Goal: Task Accomplishment & Management: Use online tool/utility

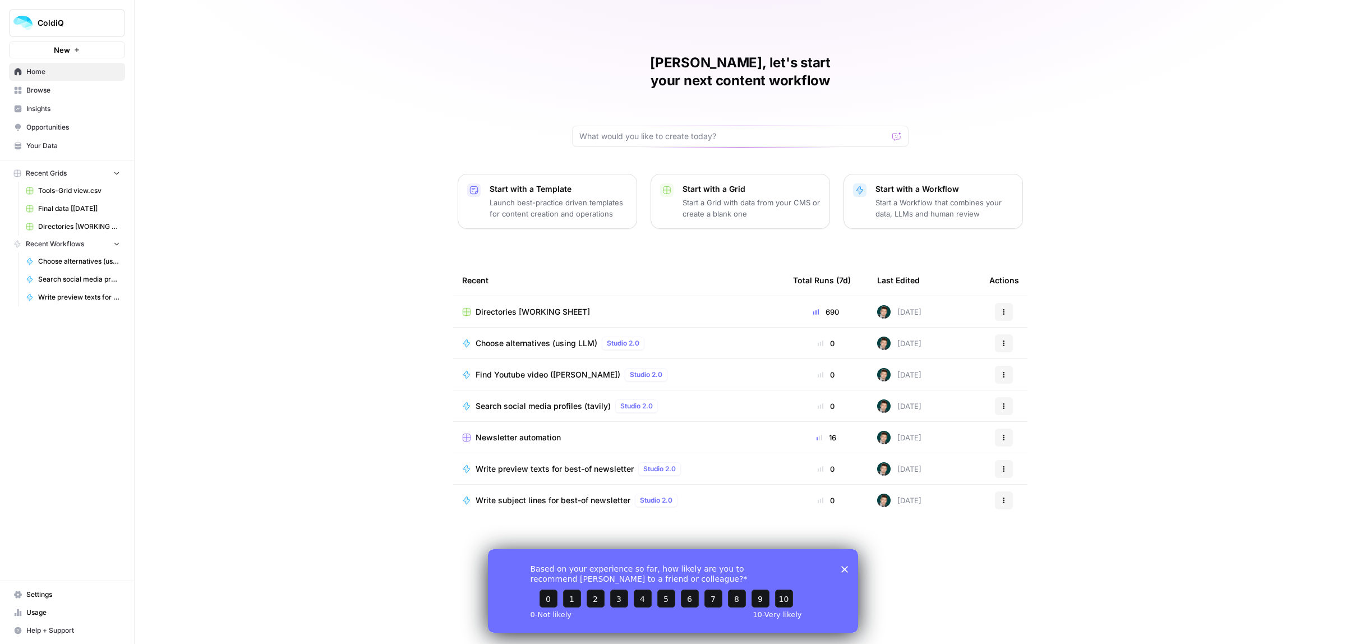
click at [509, 432] on span "Newsletter automation" at bounding box center [517, 437] width 85 height 11
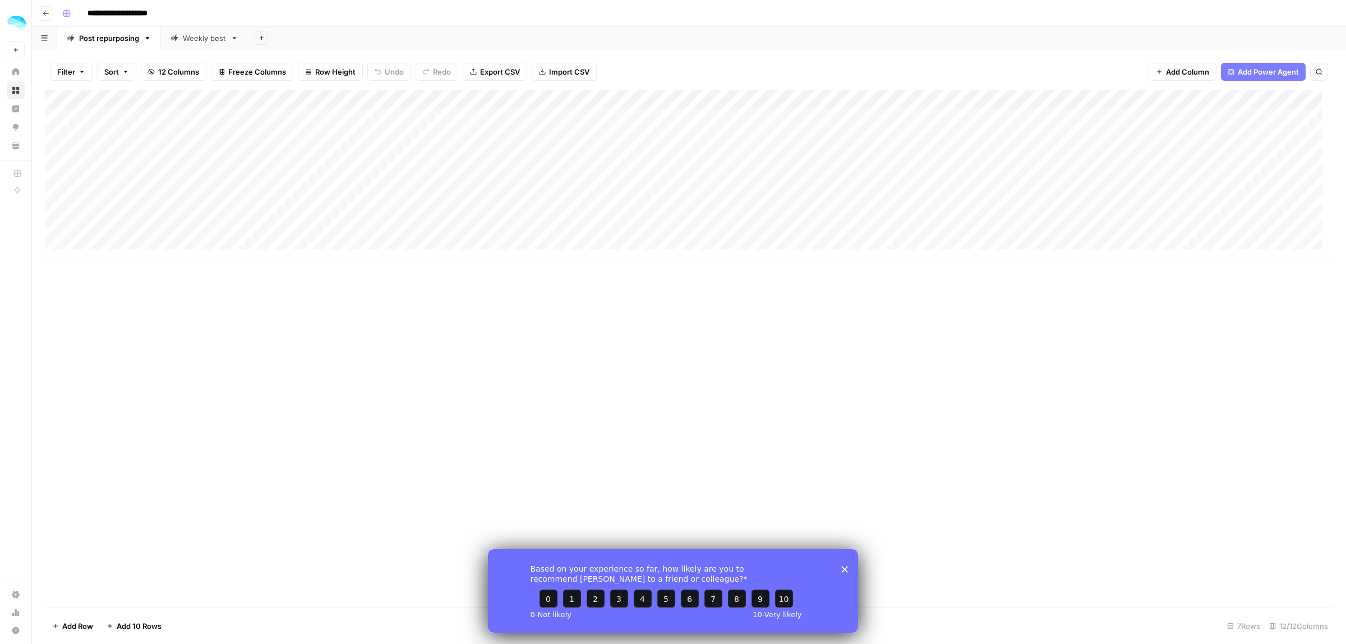
click at [839, 562] on div "Based on your experience so far, how likely are you to recommend [PERSON_NAME] …" at bounding box center [673, 590] width 370 height 84
click at [845, 568] on polygon "Close survey" at bounding box center [844, 568] width 7 height 7
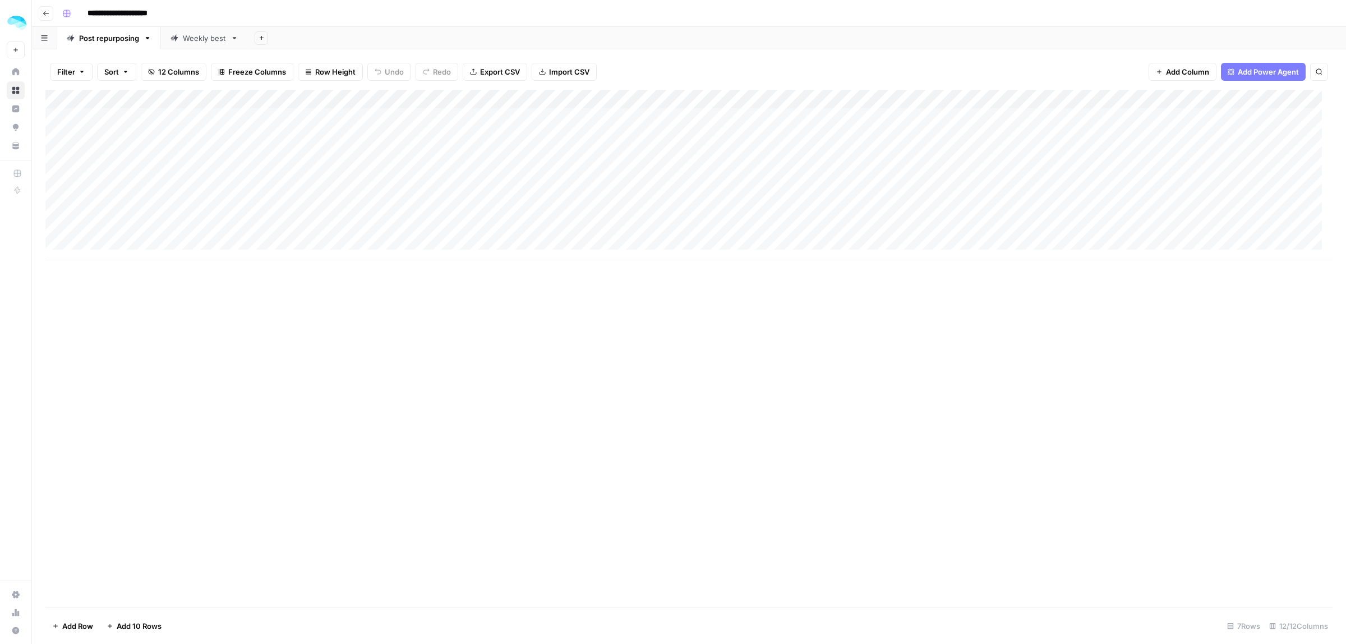
click at [113, 235] on div "Add Column" at bounding box center [688, 175] width 1287 height 170
click at [335, 233] on div "Add Column" at bounding box center [688, 175] width 1287 height 170
click at [588, 233] on div "Add Column" at bounding box center [688, 175] width 1287 height 170
drag, startPoint x: 610, startPoint y: 260, endPoint x: 691, endPoint y: 258, distance: 80.7
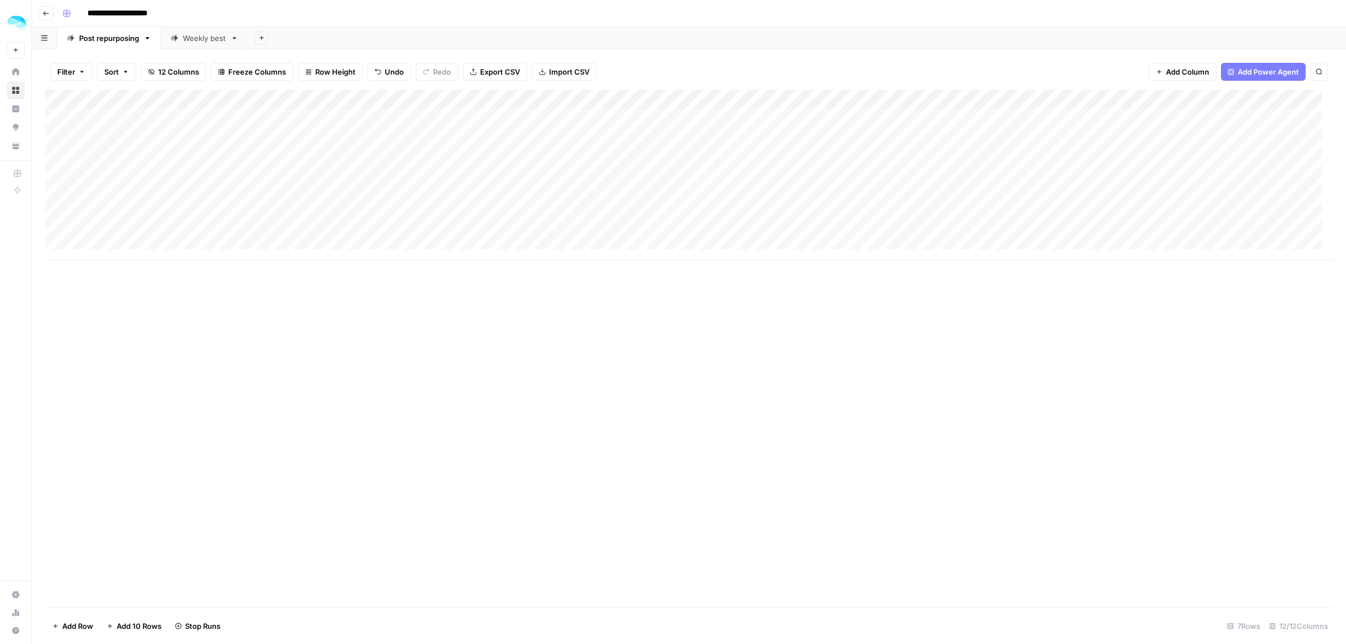
click at [691, 258] on div "Add Column" at bounding box center [688, 175] width 1287 height 170
click at [629, 217] on div "Add Column" at bounding box center [688, 175] width 1287 height 170
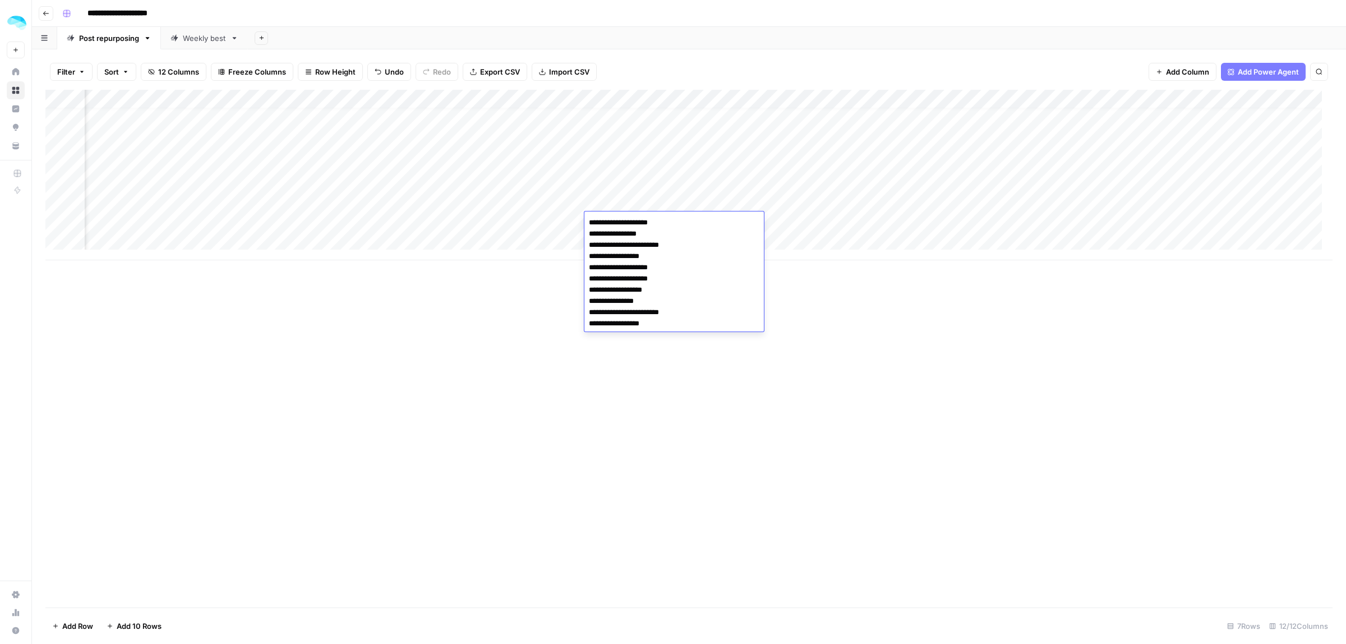
click at [870, 394] on div "Add Column" at bounding box center [688, 348] width 1287 height 517
click at [618, 222] on div "Add Column" at bounding box center [688, 175] width 1287 height 170
click at [618, 222] on textarea "**********" at bounding box center [673, 273] width 179 height 117
drag, startPoint x: 669, startPoint y: 220, endPoint x: 575, endPoint y: 214, distance: 94.4
click at [575, 214] on body "**********" at bounding box center [673, 322] width 1346 height 644
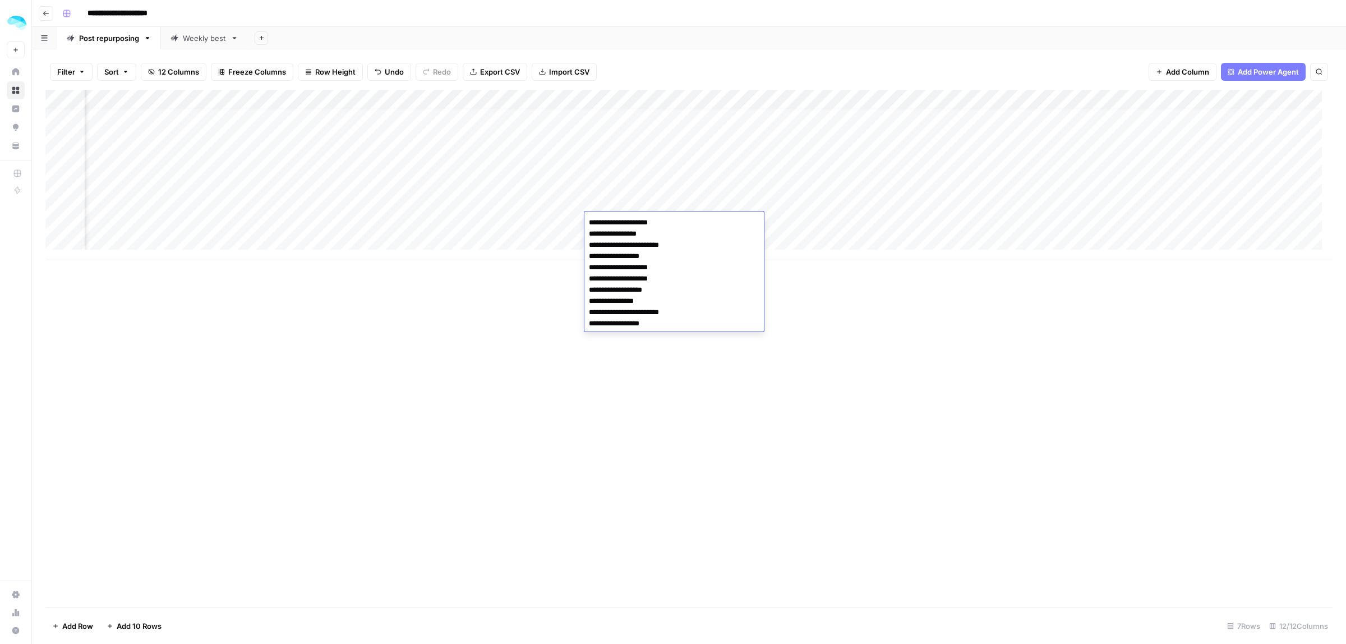
click at [866, 315] on div "Add Column" at bounding box center [688, 348] width 1287 height 517
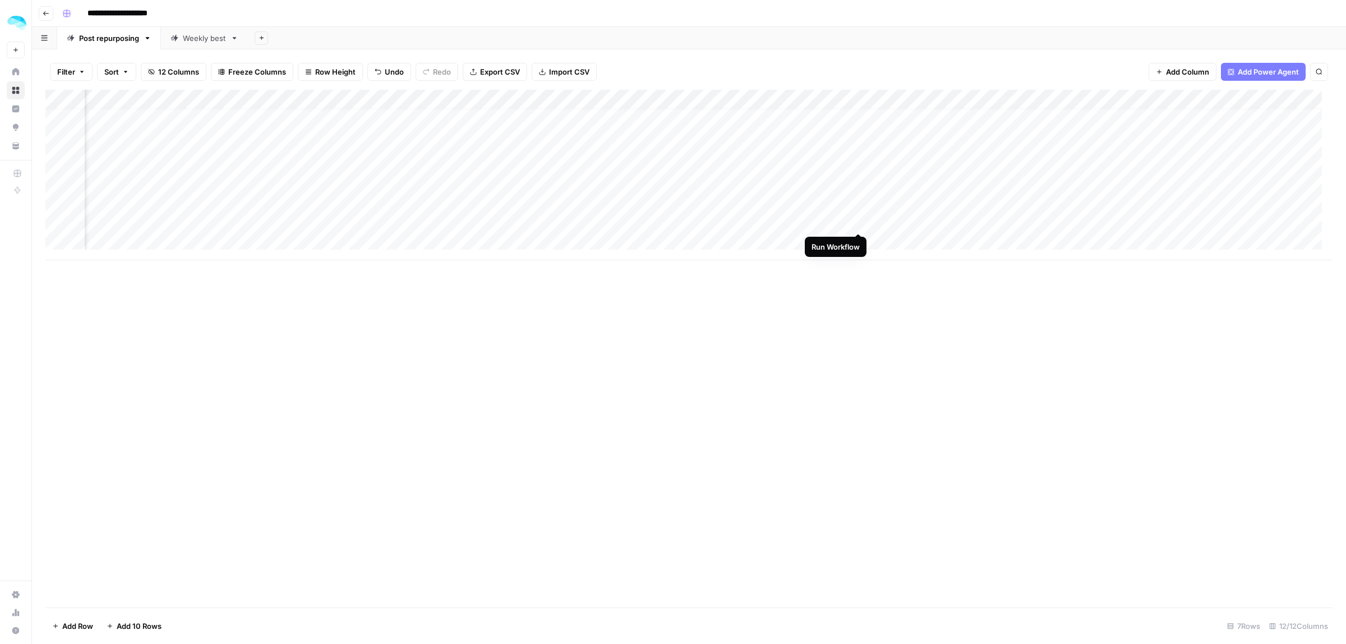
click at [861, 220] on div "Add Column" at bounding box center [688, 175] width 1287 height 170
click at [910, 215] on div "Add Column" at bounding box center [688, 175] width 1287 height 170
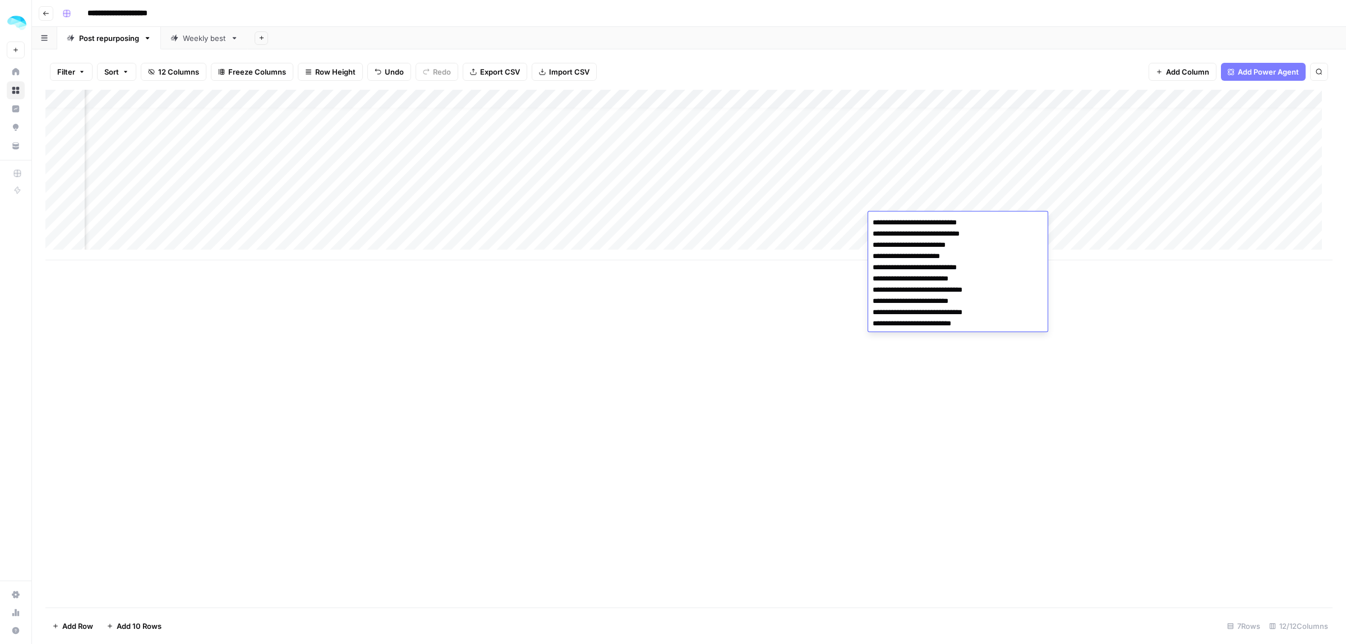
drag, startPoint x: 969, startPoint y: 267, endPoint x: 850, endPoint y: 266, distance: 118.9
click at [850, 266] on body "**********" at bounding box center [673, 322] width 1346 height 644
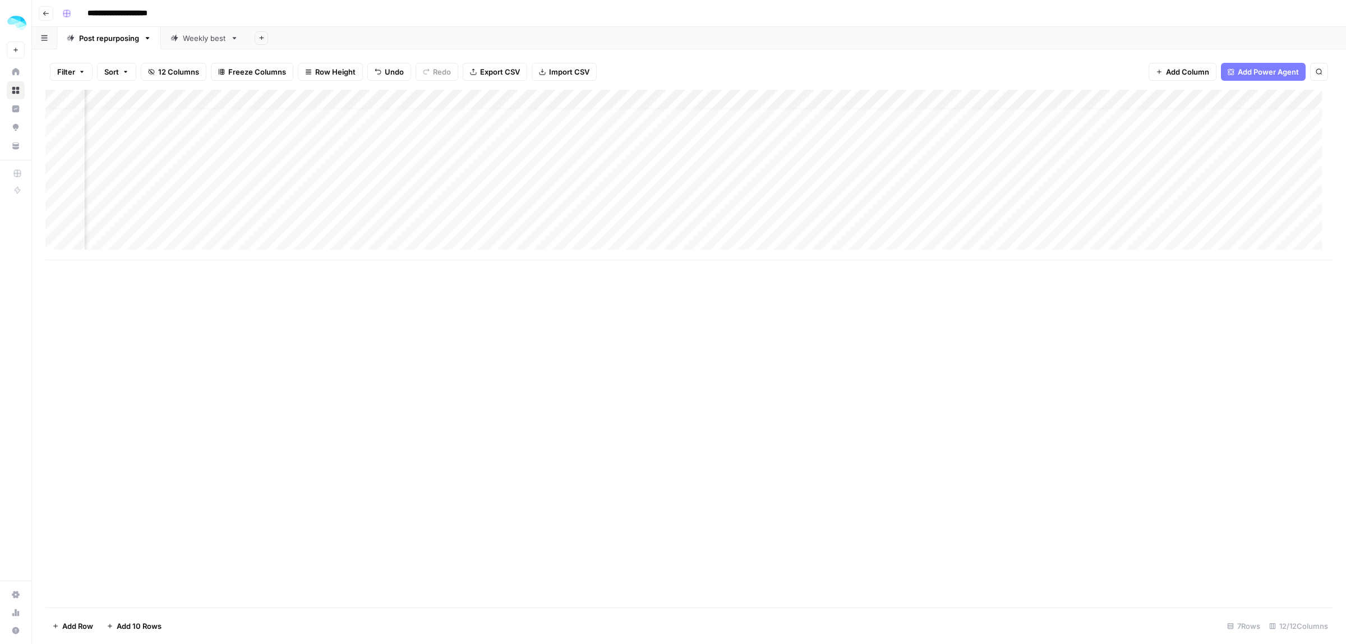
scroll to position [10, 332]
click at [802, 222] on div "Add Column" at bounding box center [688, 175] width 1287 height 170
click at [1076, 202] on div "Add Column" at bounding box center [688, 175] width 1287 height 170
click at [1001, 223] on div "Add Column" at bounding box center [688, 175] width 1287 height 170
click at [1134, 221] on div "Add Column" at bounding box center [688, 175] width 1287 height 170
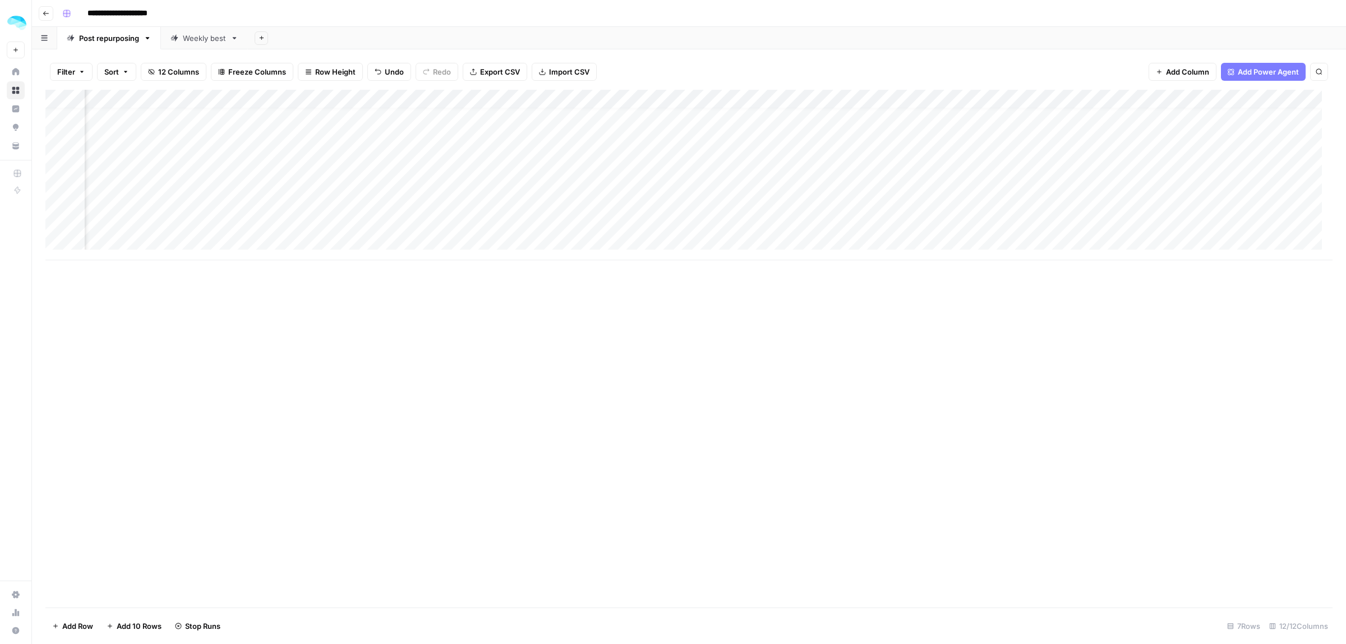
scroll to position [10, 413]
click at [833, 221] on div "Add Column" at bounding box center [688, 175] width 1287 height 170
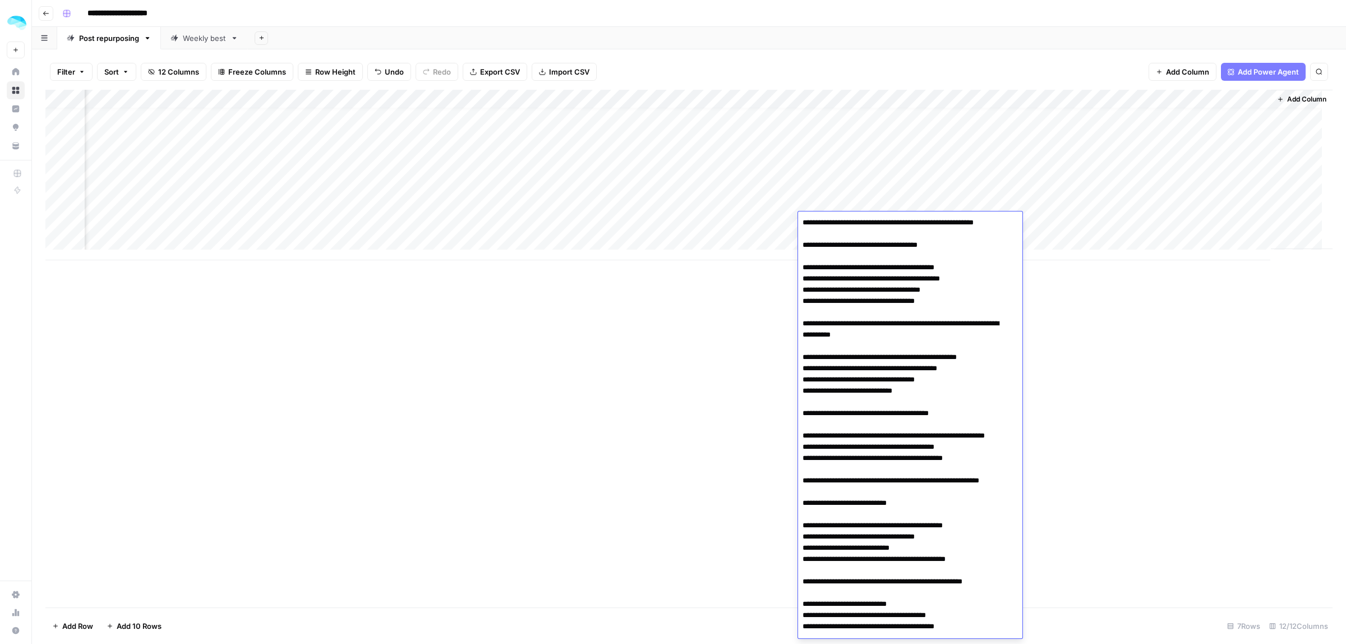
scroll to position [253, 0]
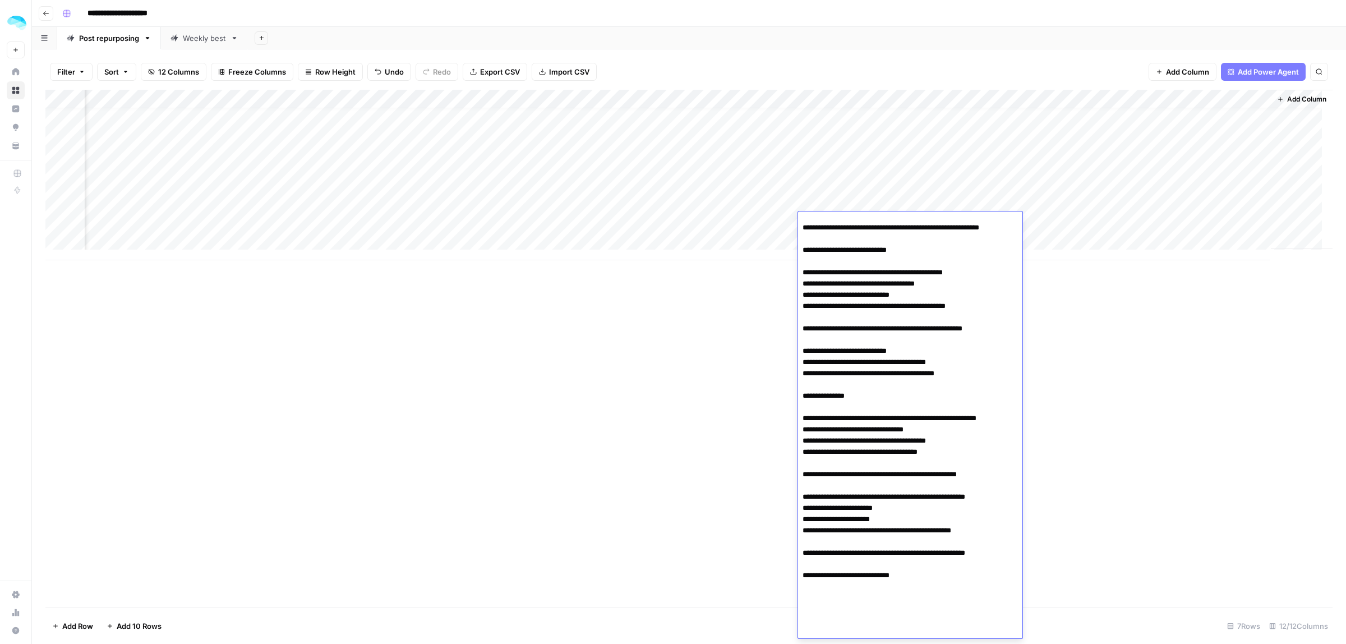
click at [886, 349] on textarea at bounding box center [905, 300] width 214 height 677
click at [772, 98] on div "Add Column" at bounding box center [688, 175] width 1287 height 170
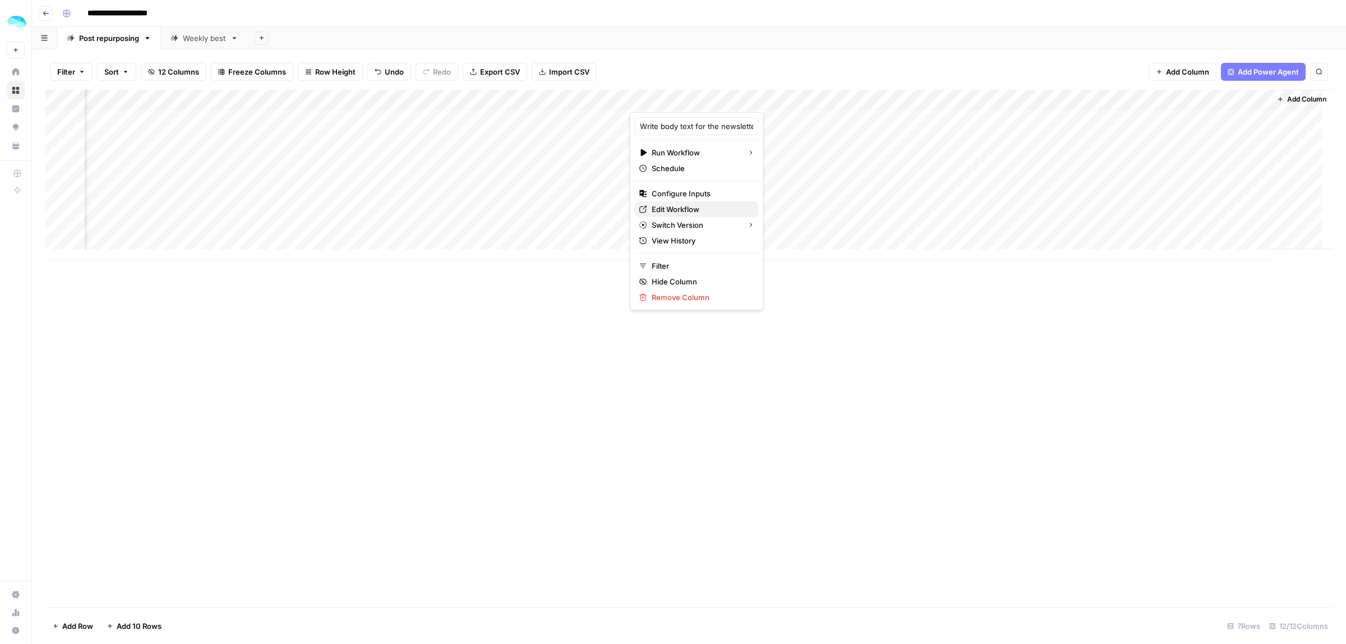
click at [671, 212] on span "Edit Workflow" at bounding box center [700, 209] width 98 height 11
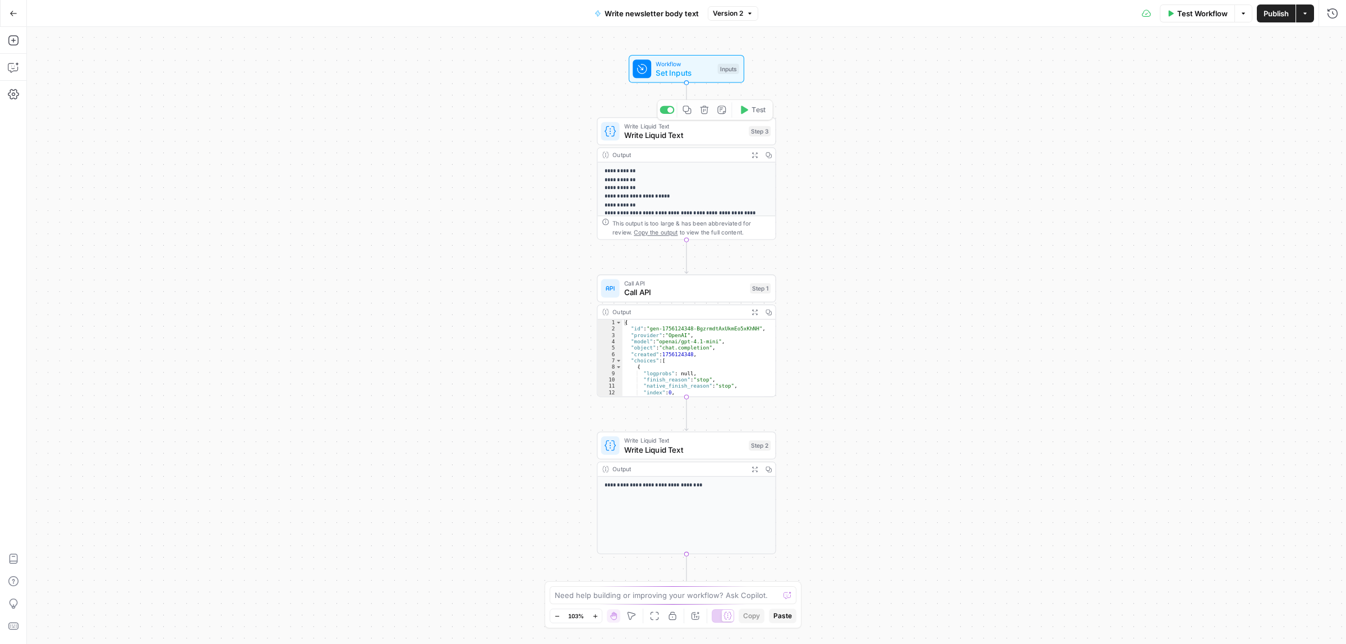
click at [685, 299] on div "Call API Call API Step 1 Copy step Delete step Add Note Test" at bounding box center [686, 287] width 179 height 27
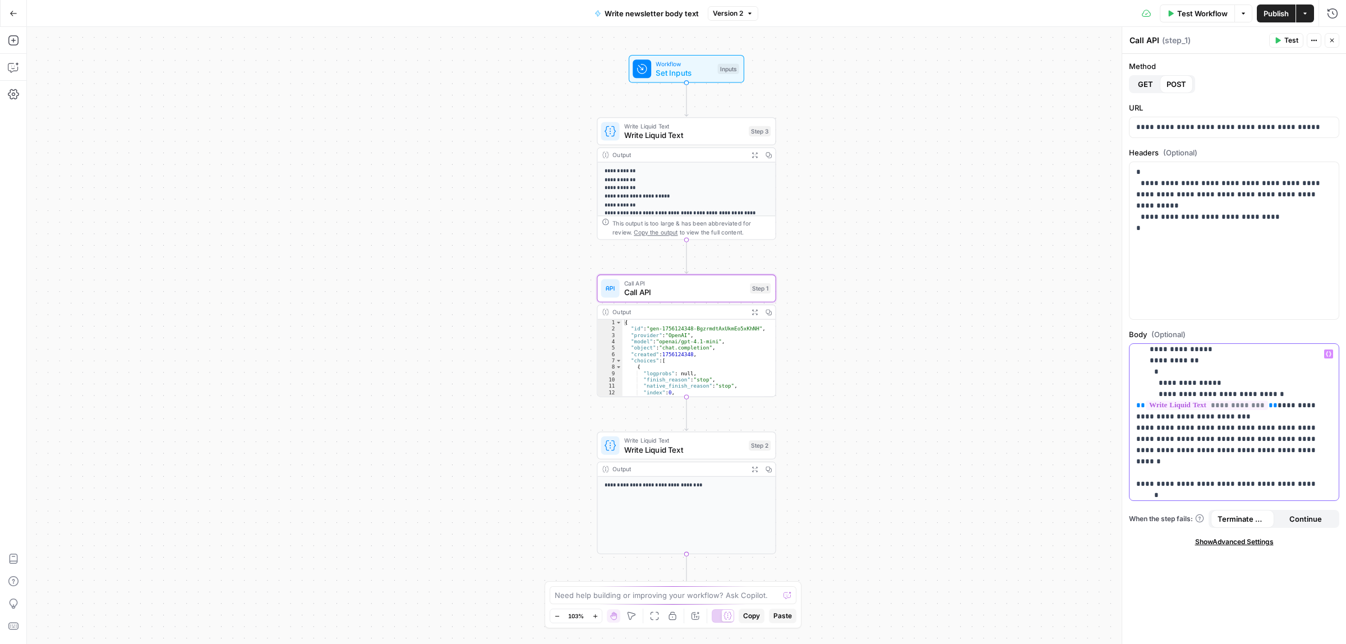
scroll to position [59, 0]
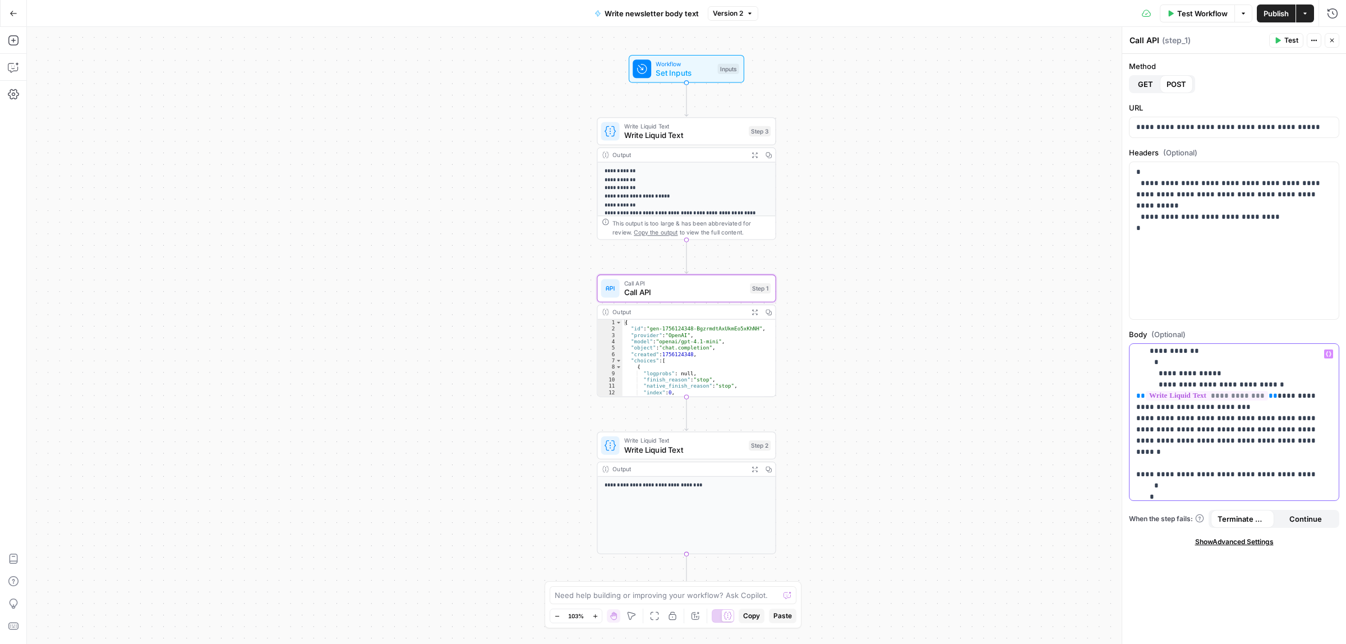
drag, startPoint x: 1240, startPoint y: 441, endPoint x: 1149, endPoint y: 428, distance: 91.7
click at [1149, 428] on p "**********" at bounding box center [1228, 406] width 185 height 235
click at [1277, 17] on span "Publish" at bounding box center [1275, 13] width 25 height 11
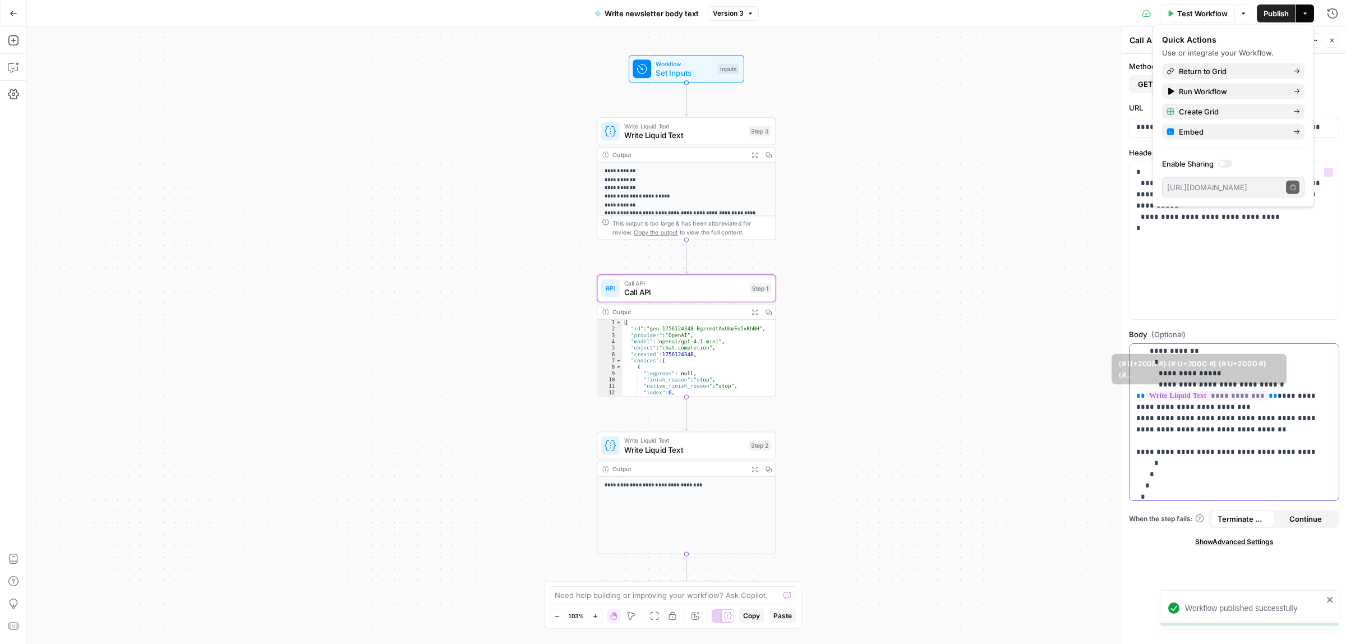
click at [1217, 429] on p "**********" at bounding box center [1228, 401] width 185 height 224
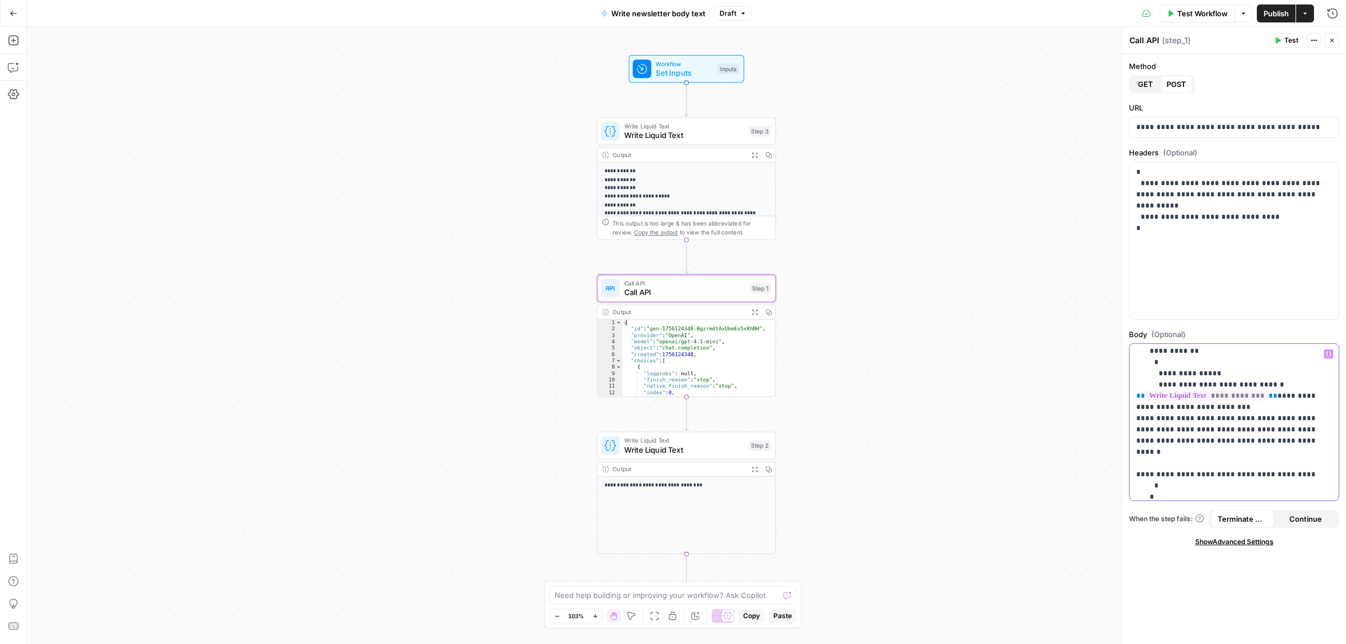
drag, startPoint x: 1282, startPoint y: 461, endPoint x: 1148, endPoint y: 429, distance: 137.8
click at [1148, 429] on p "**********" at bounding box center [1228, 406] width 185 height 235
copy p "**********"
click at [1271, 10] on span "Publish" at bounding box center [1275, 13] width 25 height 11
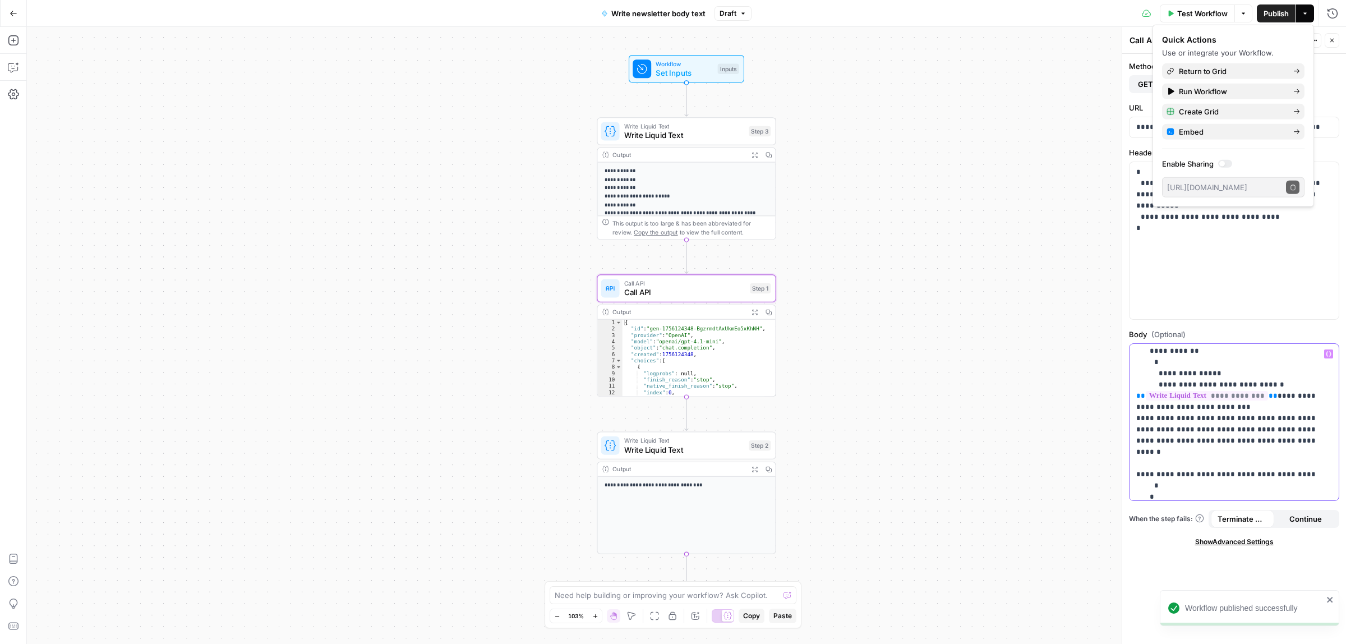
click at [1218, 455] on p "**********" at bounding box center [1228, 406] width 185 height 235
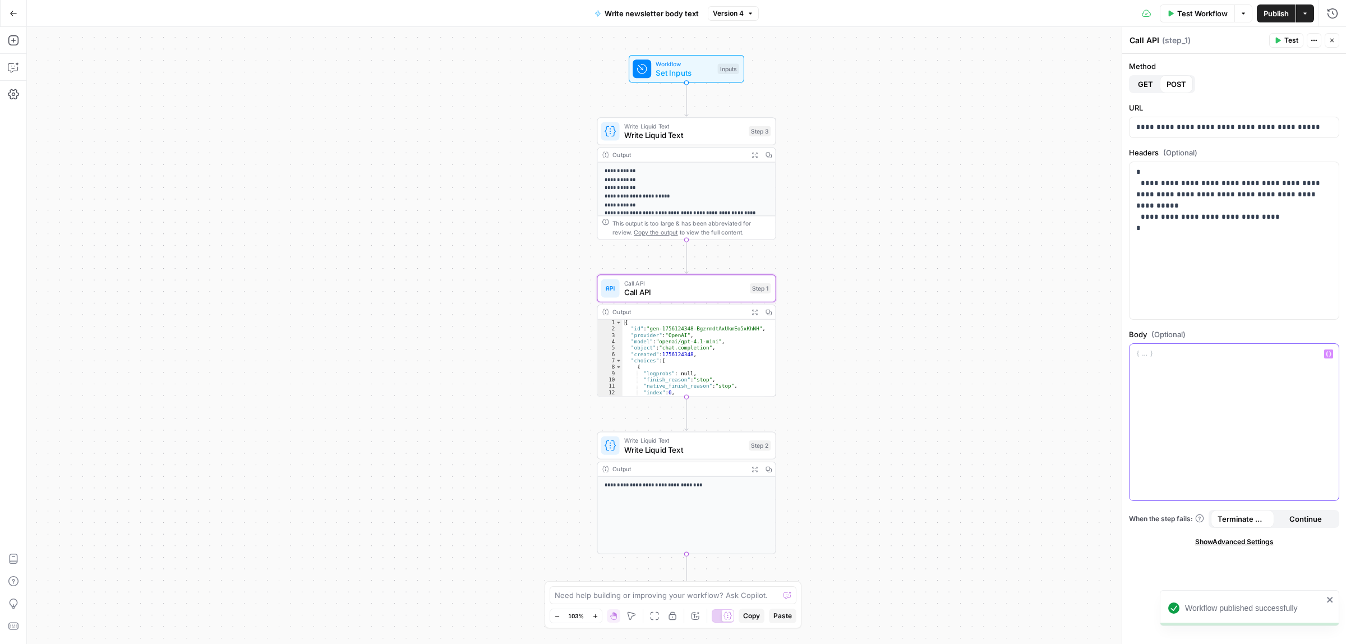
scroll to position [0, 0]
click at [1234, 410] on div at bounding box center [1233, 422] width 209 height 156
click at [1231, 387] on div at bounding box center [1233, 422] width 209 height 156
click at [7, 15] on button "Go Back" at bounding box center [13, 13] width 20 height 20
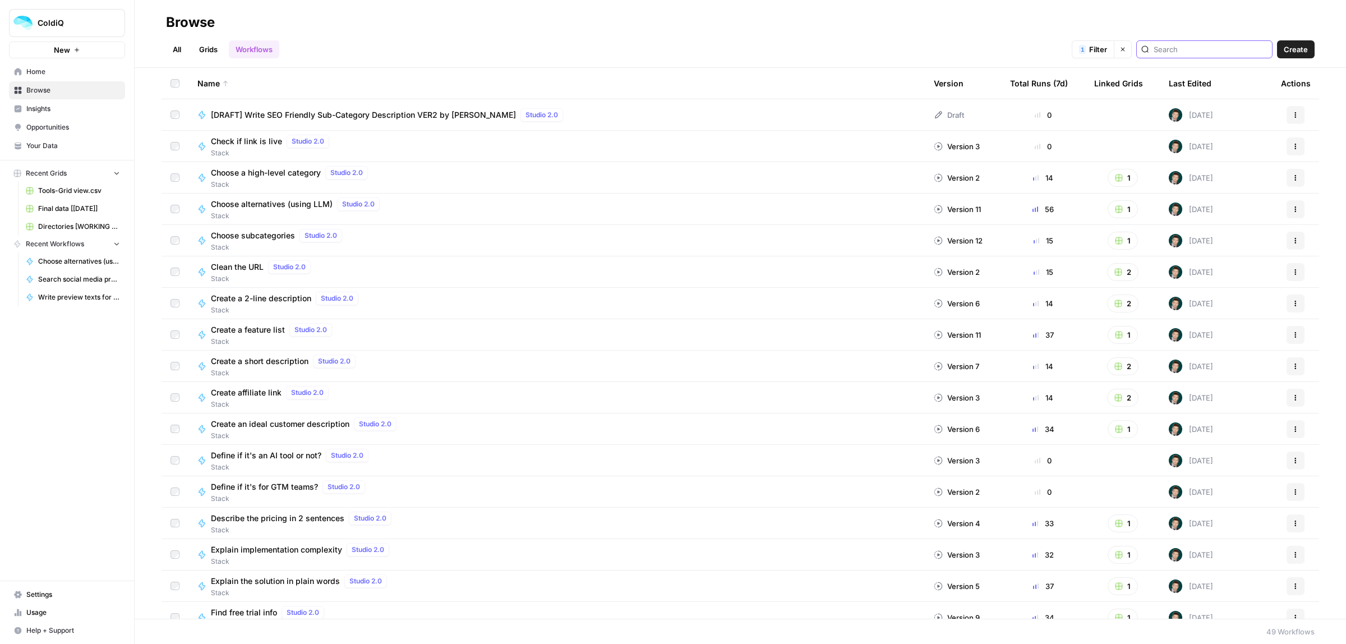
click at [1189, 48] on input "search" at bounding box center [1210, 49] width 114 height 11
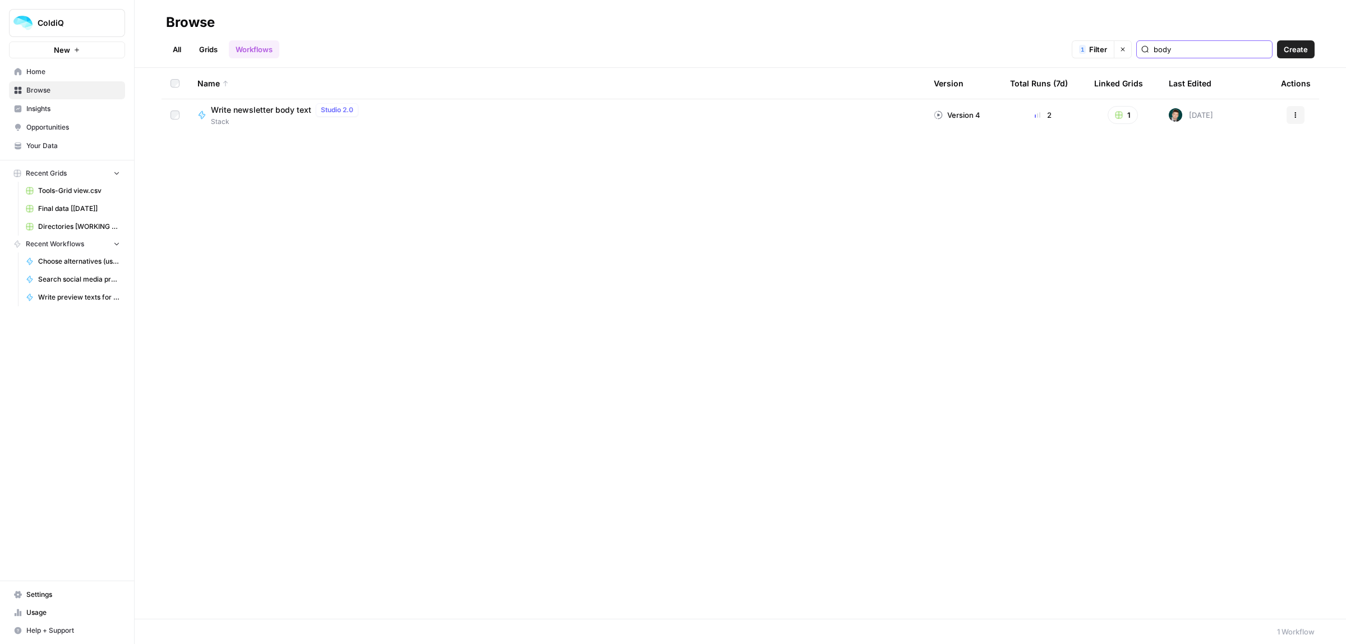
type input "body"
click at [1298, 115] on button "Actions" at bounding box center [1295, 115] width 18 height 18
click at [1218, 157] on span "Edit in Studio" at bounding box center [1246, 157] width 90 height 11
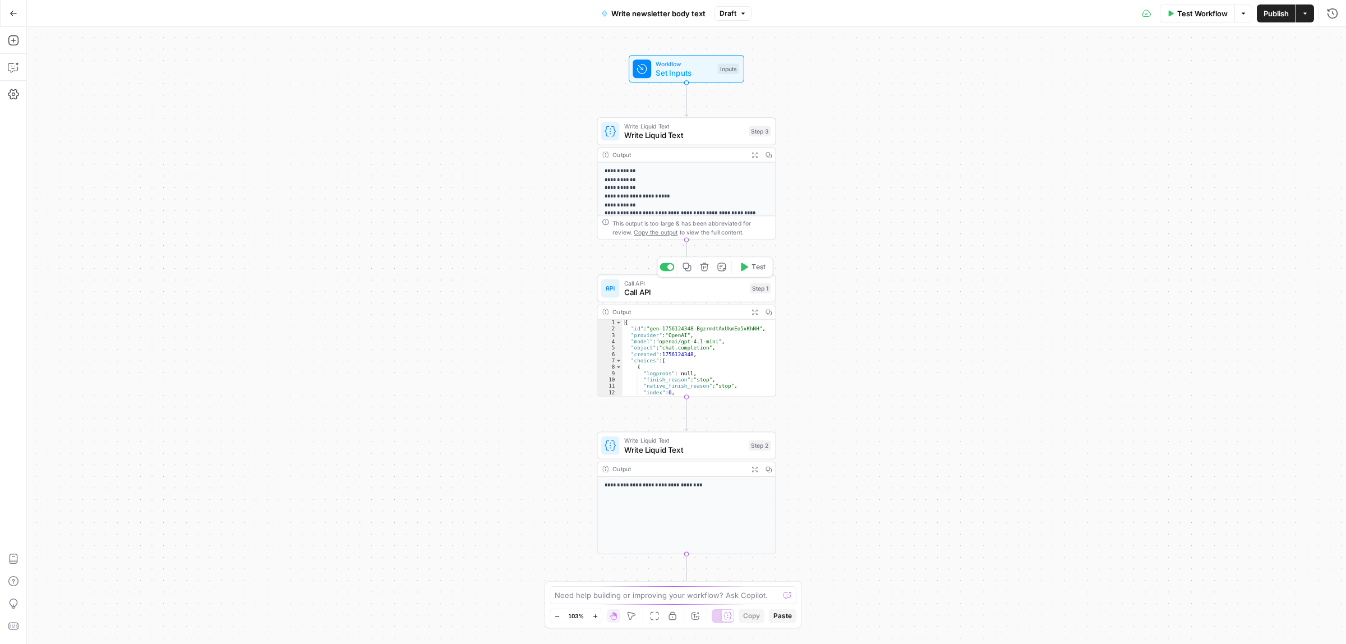
click at [668, 299] on div "Call API Call API Step 1 Copy step Delete step Add Note Test" at bounding box center [686, 287] width 179 height 27
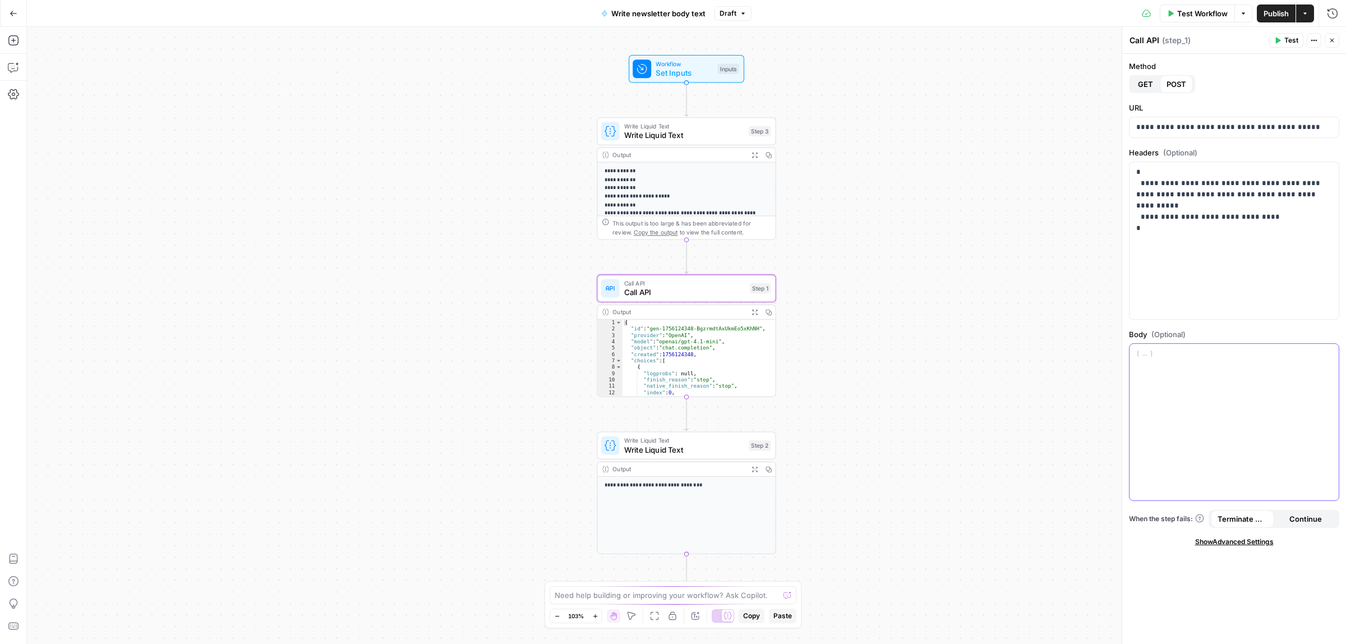
click at [1164, 354] on p at bounding box center [1234, 353] width 196 height 11
click at [722, 14] on span "Draft" at bounding box center [727, 13] width 17 height 10
click at [741, 66] on span "Version 4" at bounding box center [790, 66] width 133 height 11
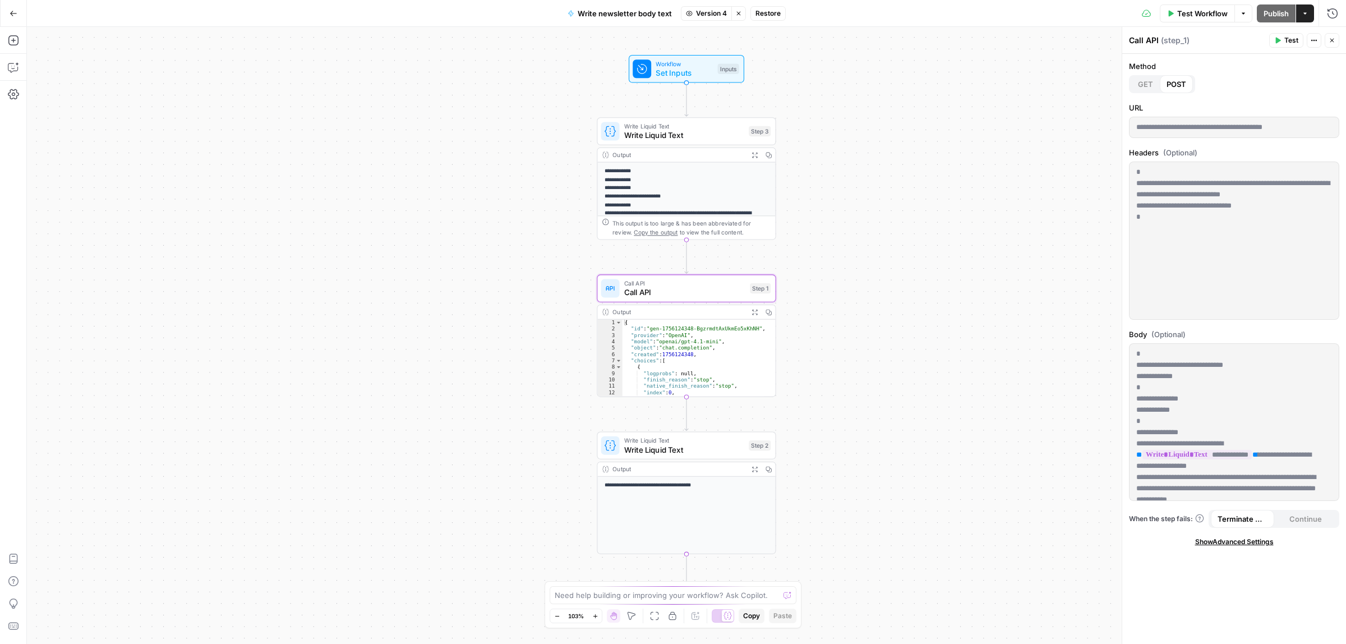
click at [1235, 405] on p "**********" at bounding box center [1228, 465] width 185 height 235
click at [760, 11] on span "Restore" at bounding box center [767, 13] width 25 height 10
click at [637, 129] on span "Restore" at bounding box center [636, 129] width 30 height 11
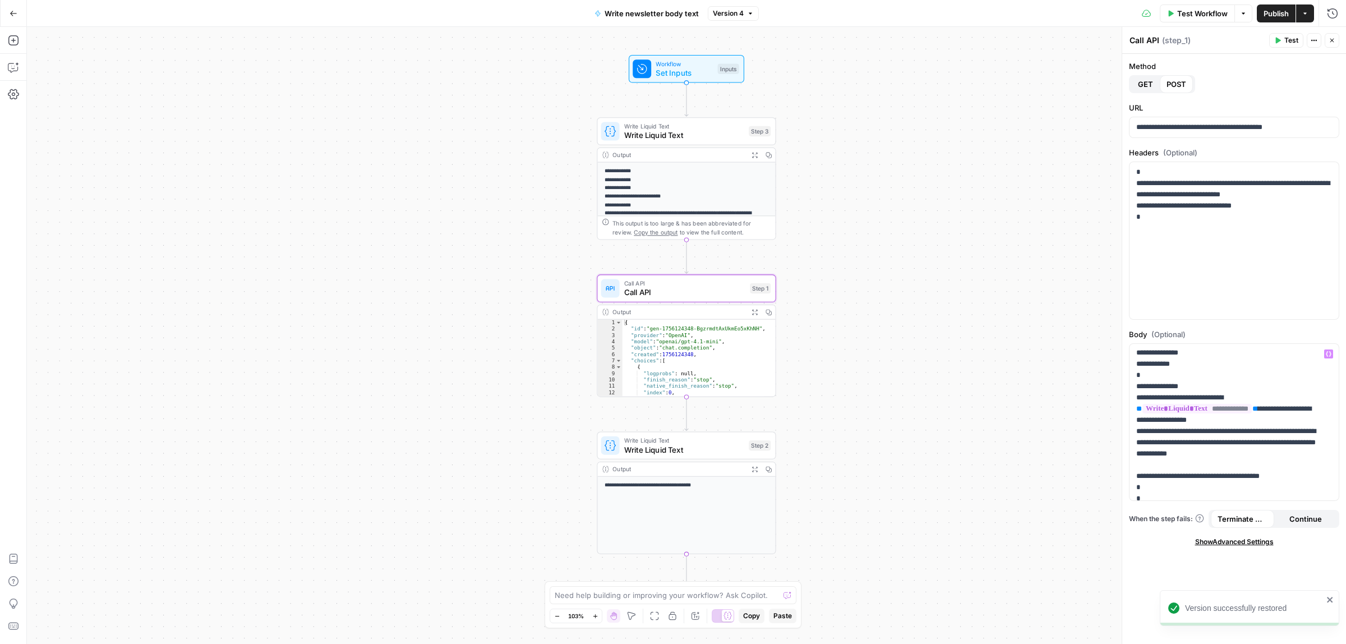
scroll to position [87, 0]
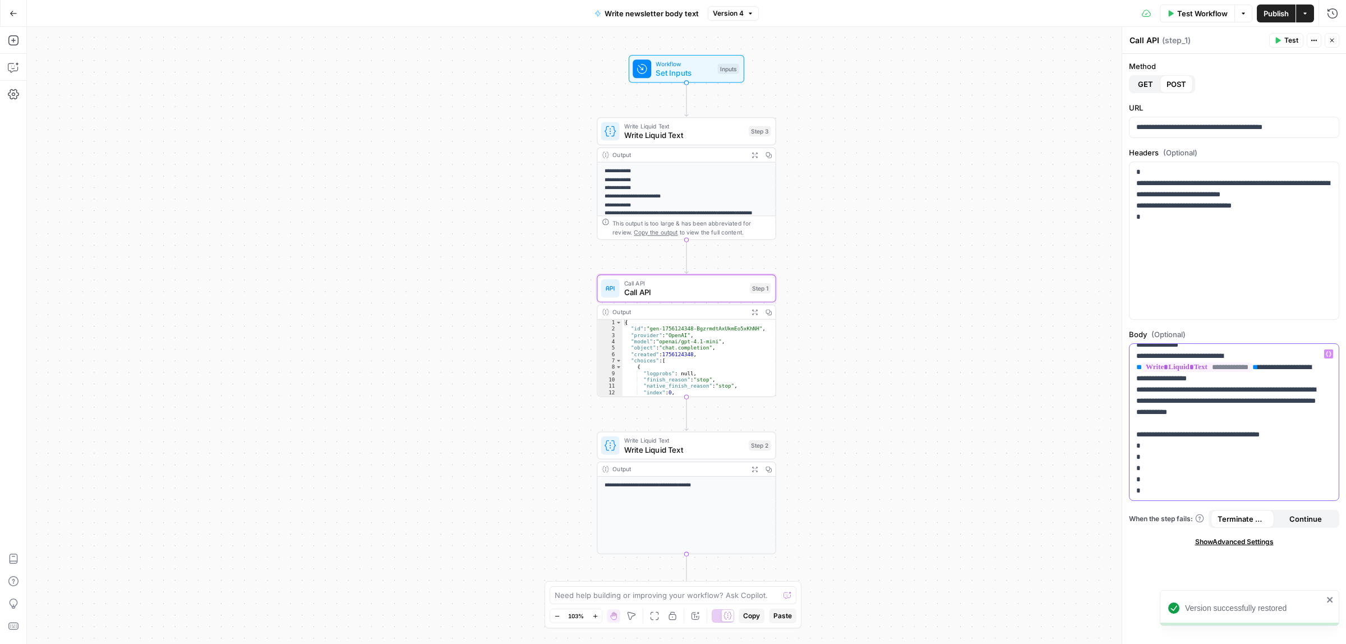
drag, startPoint x: 1246, startPoint y: 412, endPoint x: 1145, endPoint y: 401, distance: 102.0
click at [1145, 401] on p "**********" at bounding box center [1228, 378] width 185 height 235
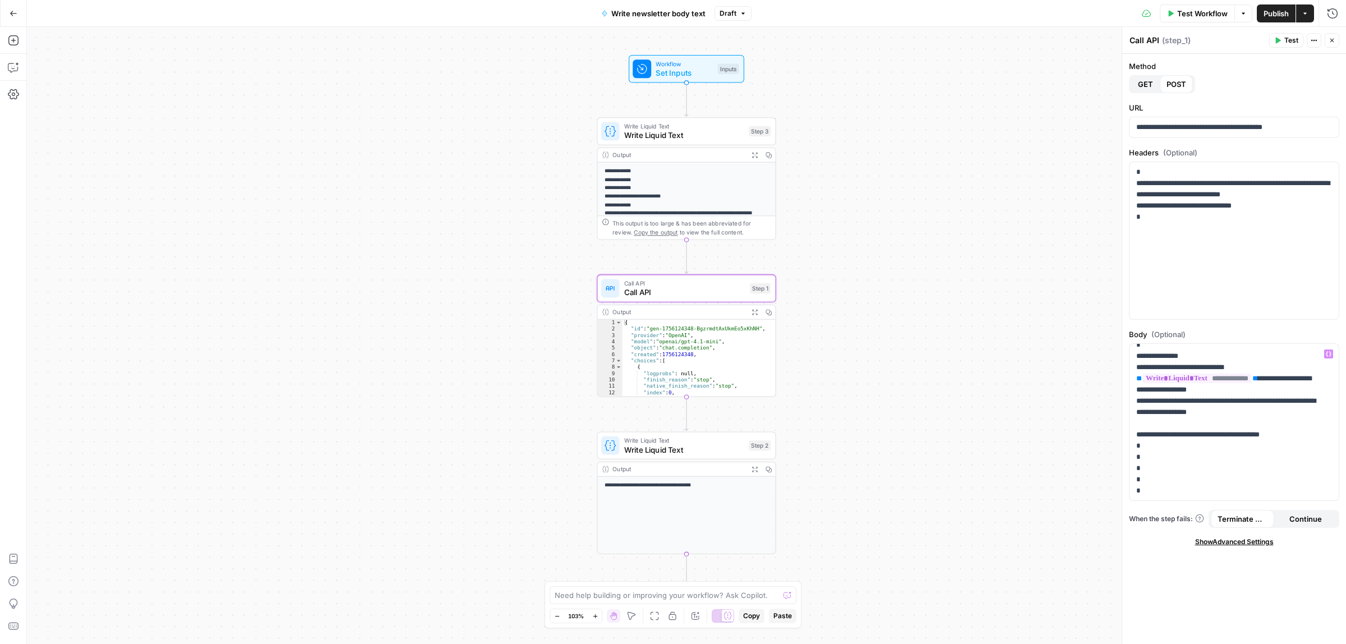
click at [1270, 15] on span "Publish" at bounding box center [1275, 13] width 25 height 11
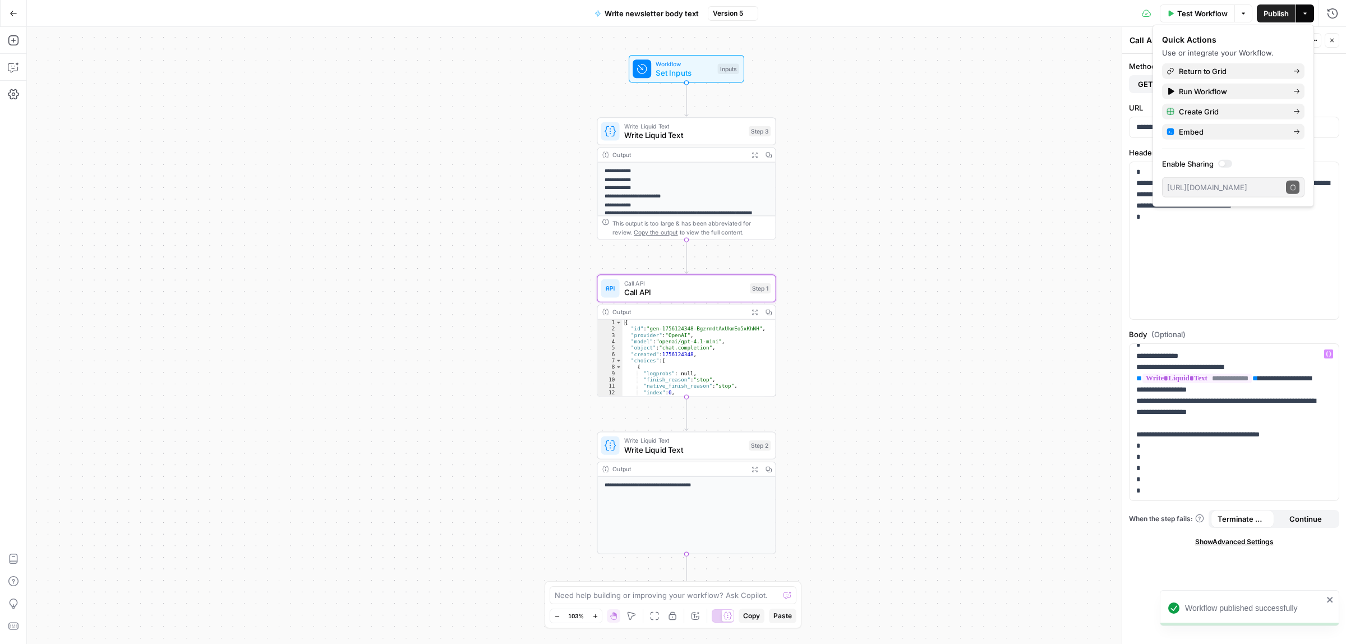
click at [1207, 79] on div "Quick Actions Use or integrate your Workflow. Return to Grid Run Workflow Creat…" at bounding box center [1233, 115] width 142 height 163
click at [1211, 68] on span "Return to Grid" at bounding box center [1230, 71] width 105 height 11
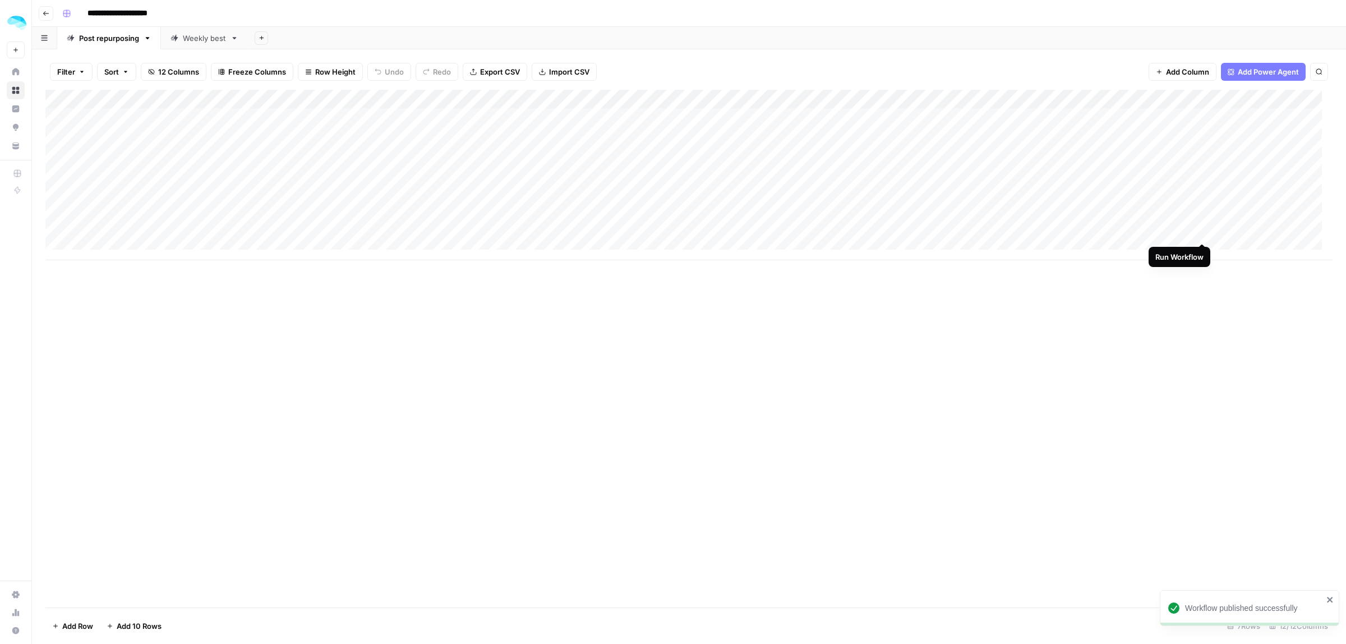
click at [1201, 232] on div "Add Column" at bounding box center [688, 175] width 1287 height 170
click at [1014, 234] on div "Add Column" at bounding box center [688, 175] width 1287 height 170
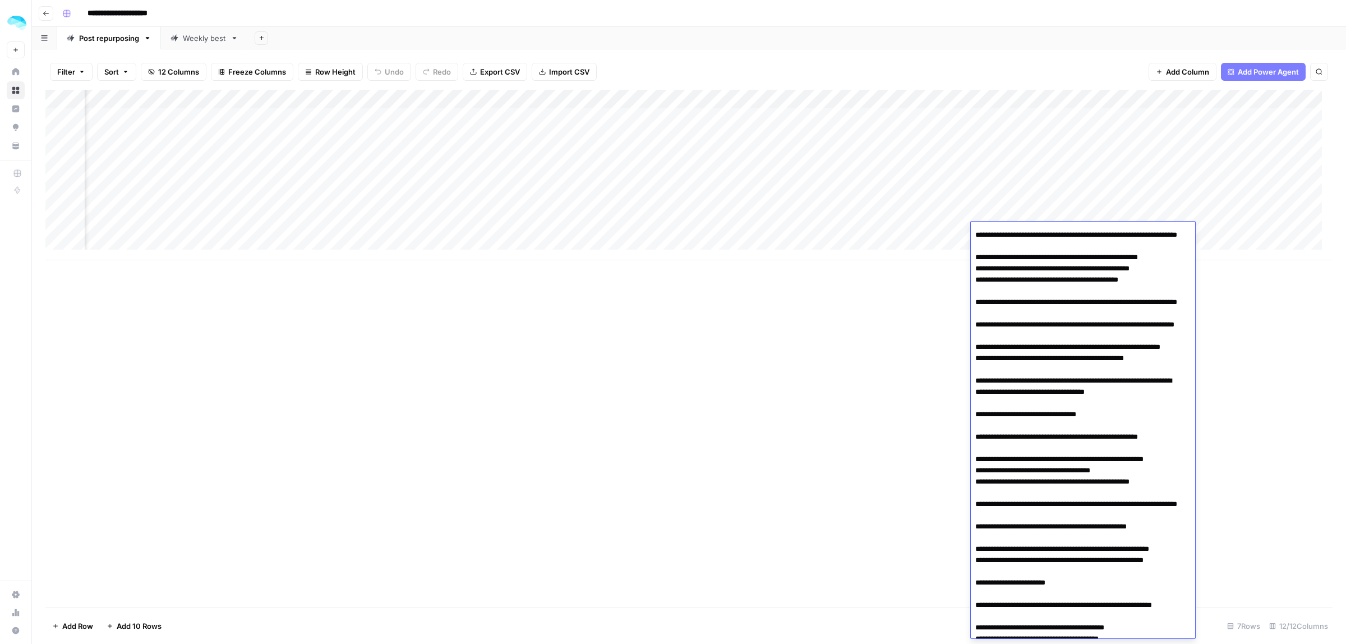
scroll to position [0, 0]
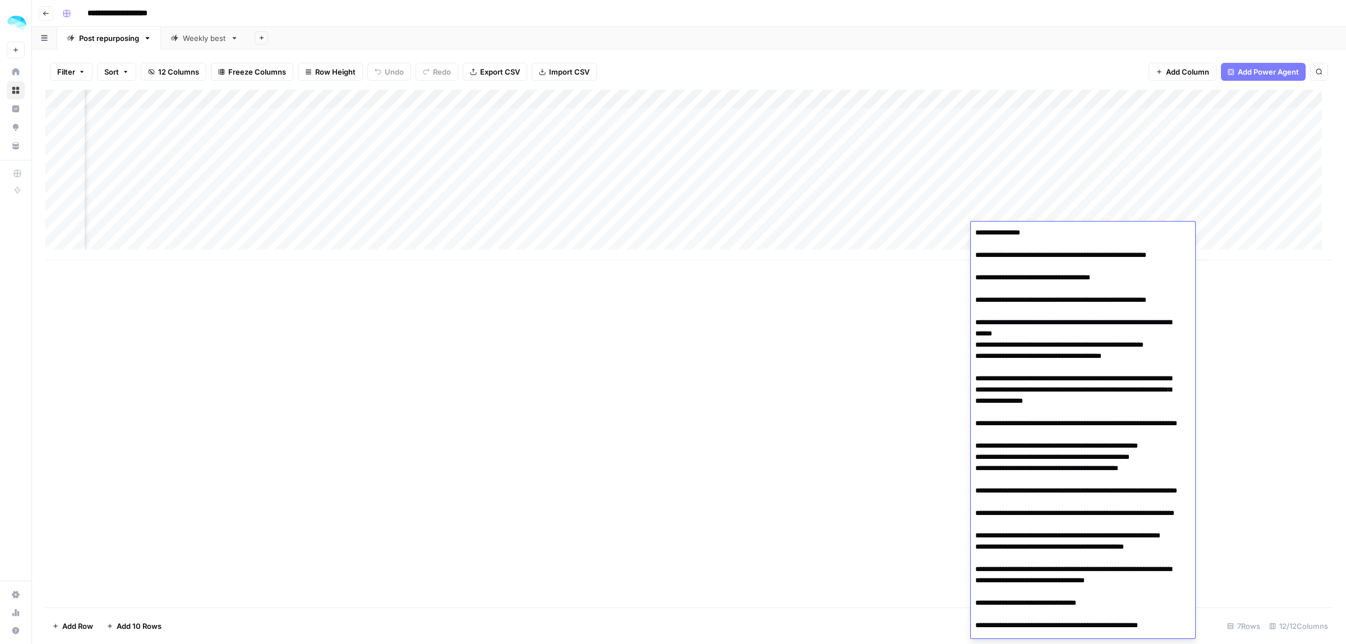
drag, startPoint x: 1004, startPoint y: 555, endPoint x: 974, endPoint y: 257, distance: 299.8
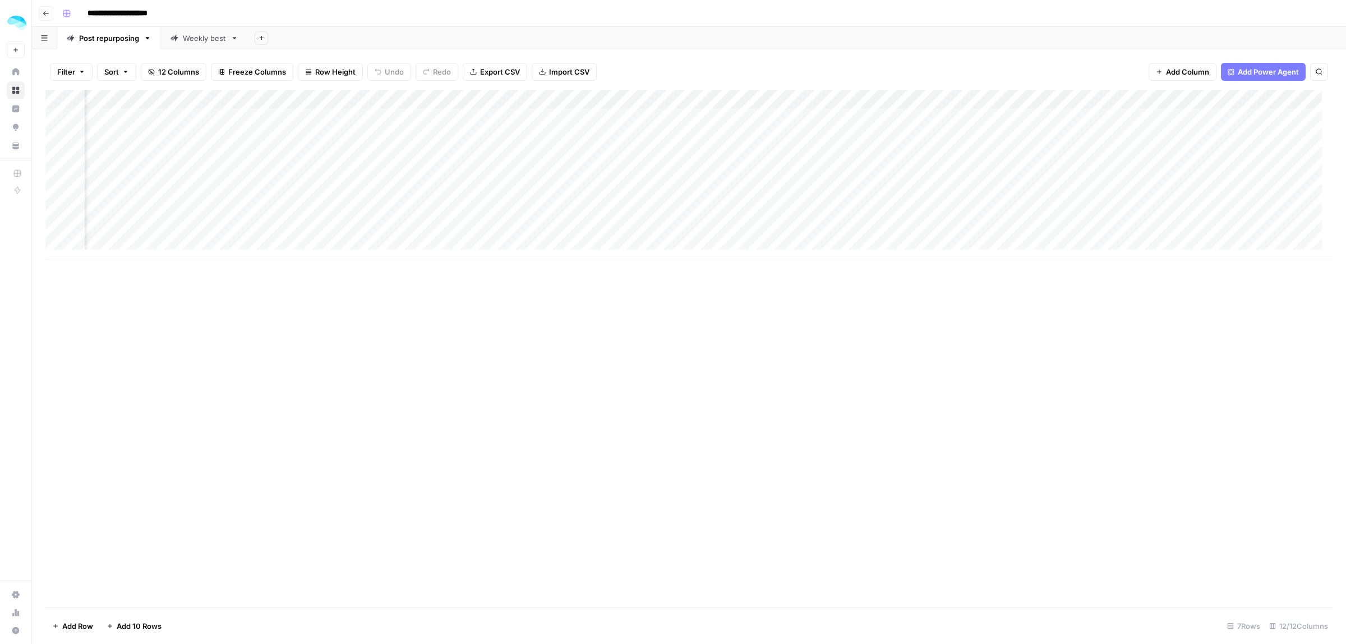
click at [879, 326] on div "Add Column" at bounding box center [688, 348] width 1287 height 517
click at [1192, 234] on div "Add Column" at bounding box center [688, 175] width 1287 height 170
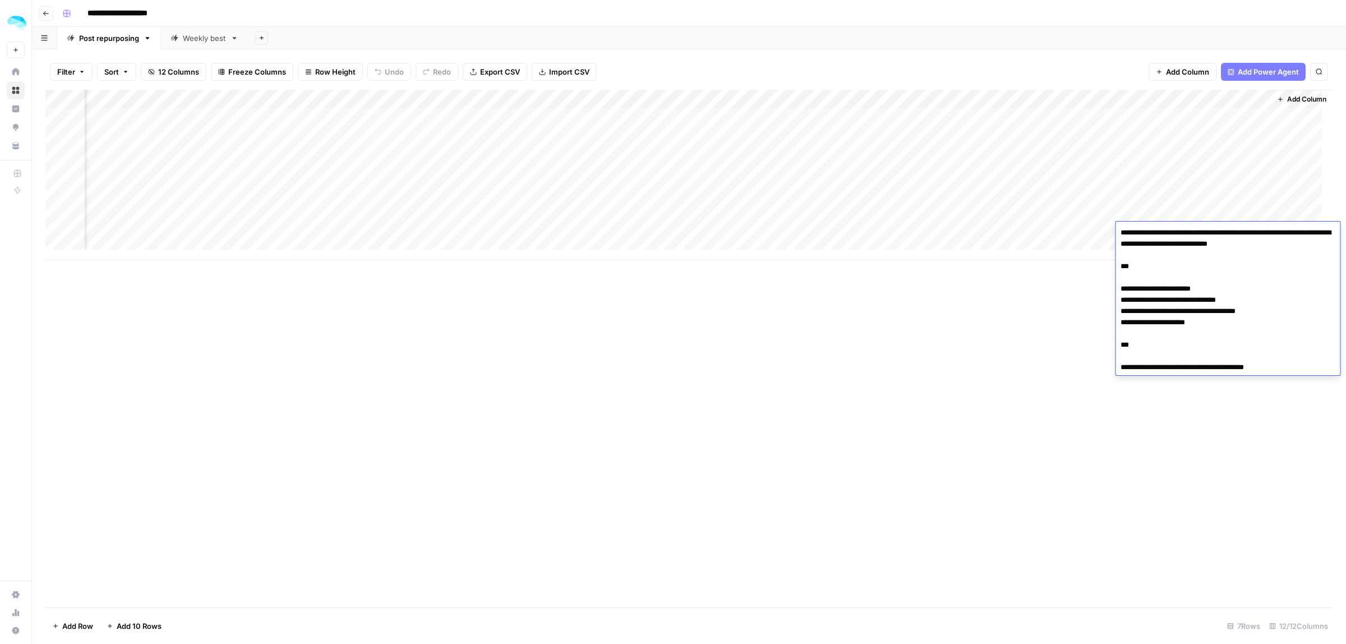
drag, startPoint x: 1251, startPoint y: 308, endPoint x: 1108, endPoint y: 292, distance: 144.0
click at [1108, 292] on body "**********" at bounding box center [673, 322] width 1346 height 644
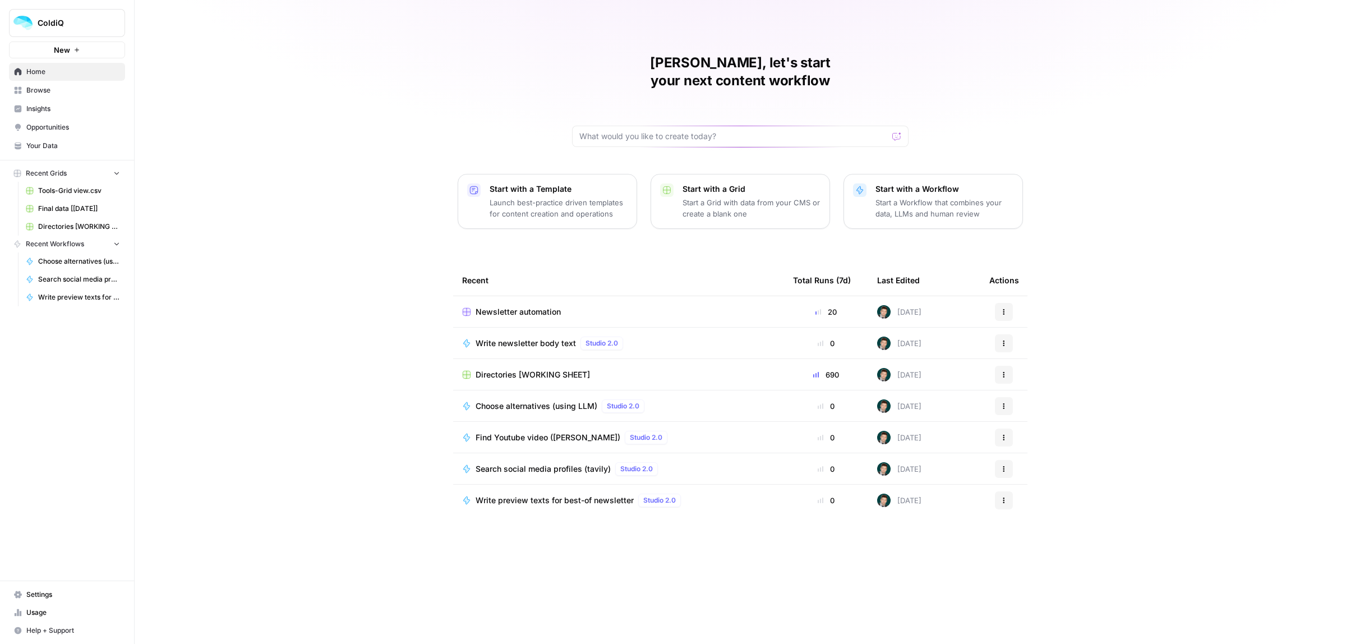
click at [497, 369] on span "Directories [WORKING SHEET]" at bounding box center [532, 374] width 114 height 11
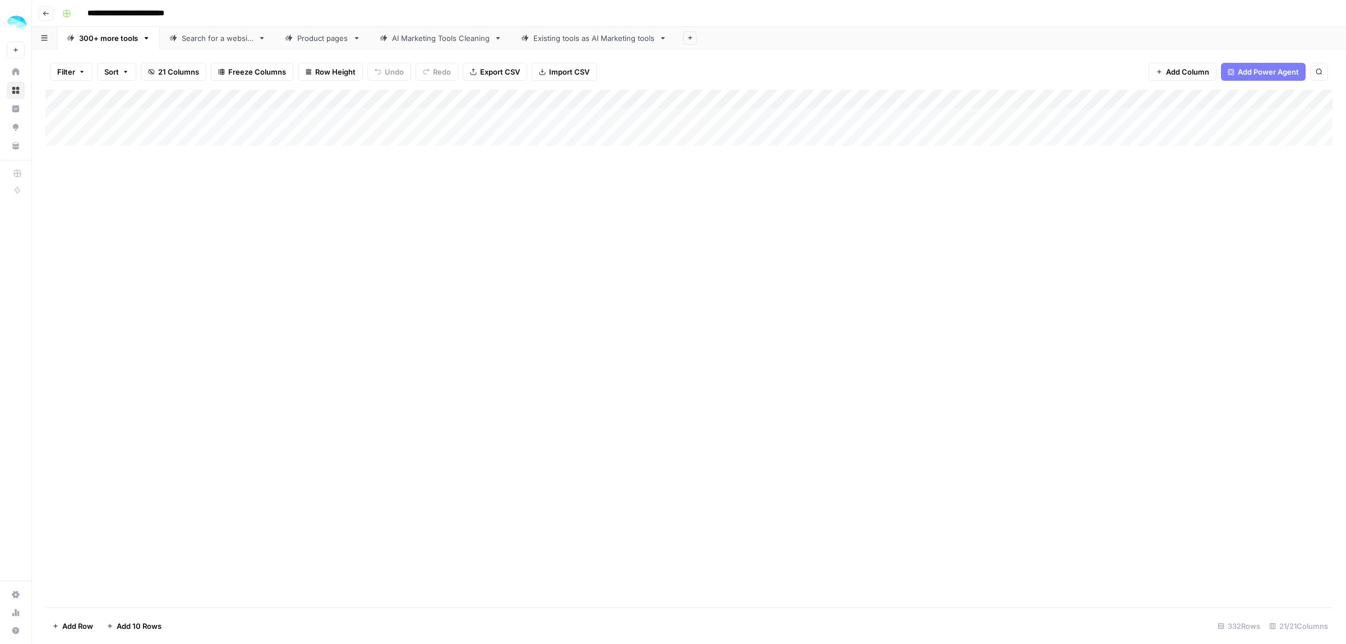
click at [312, 37] on div "Product pages" at bounding box center [322, 38] width 51 height 11
